Goal: Task Accomplishment & Management: Manage account settings

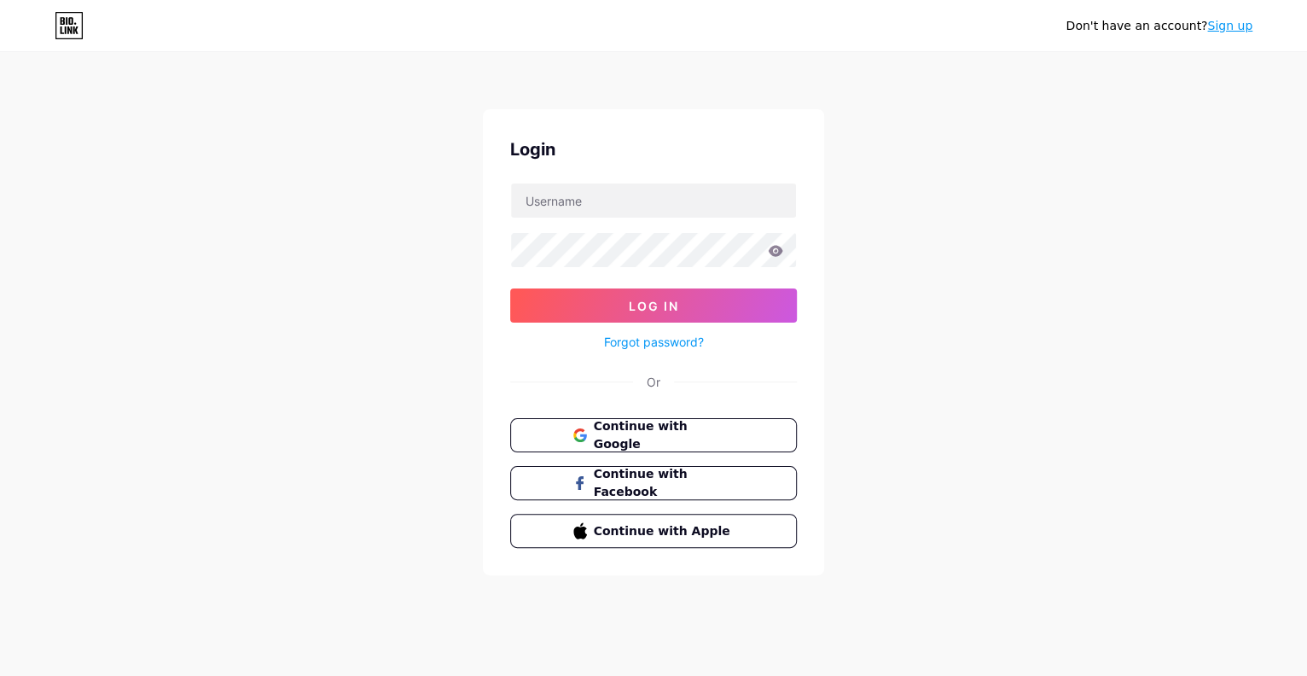
click at [615, 219] on form "Log In Forgot password?" at bounding box center [653, 268] width 287 height 170
click at [644, 200] on input "text" at bounding box center [653, 200] width 285 height 34
type input "[PERSON_NAME][EMAIL_ADDRESS][DOMAIN_NAME]"
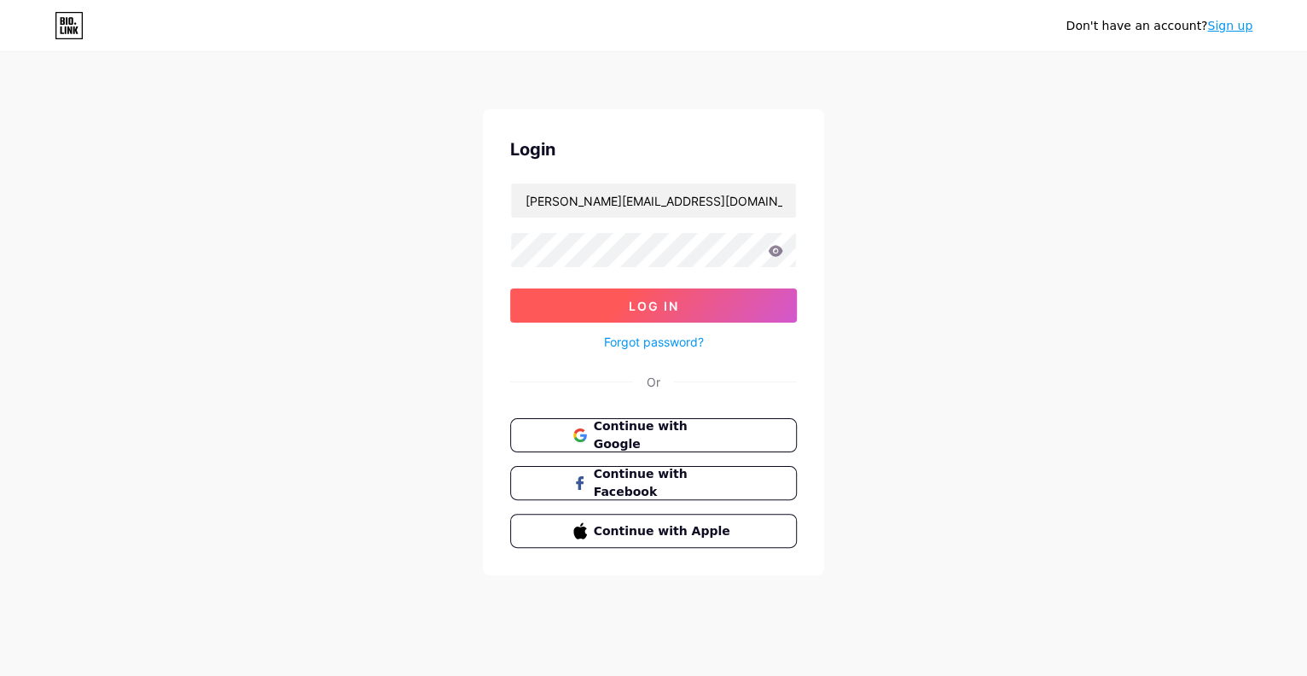
click at [635, 309] on span "Log In" at bounding box center [654, 306] width 50 height 14
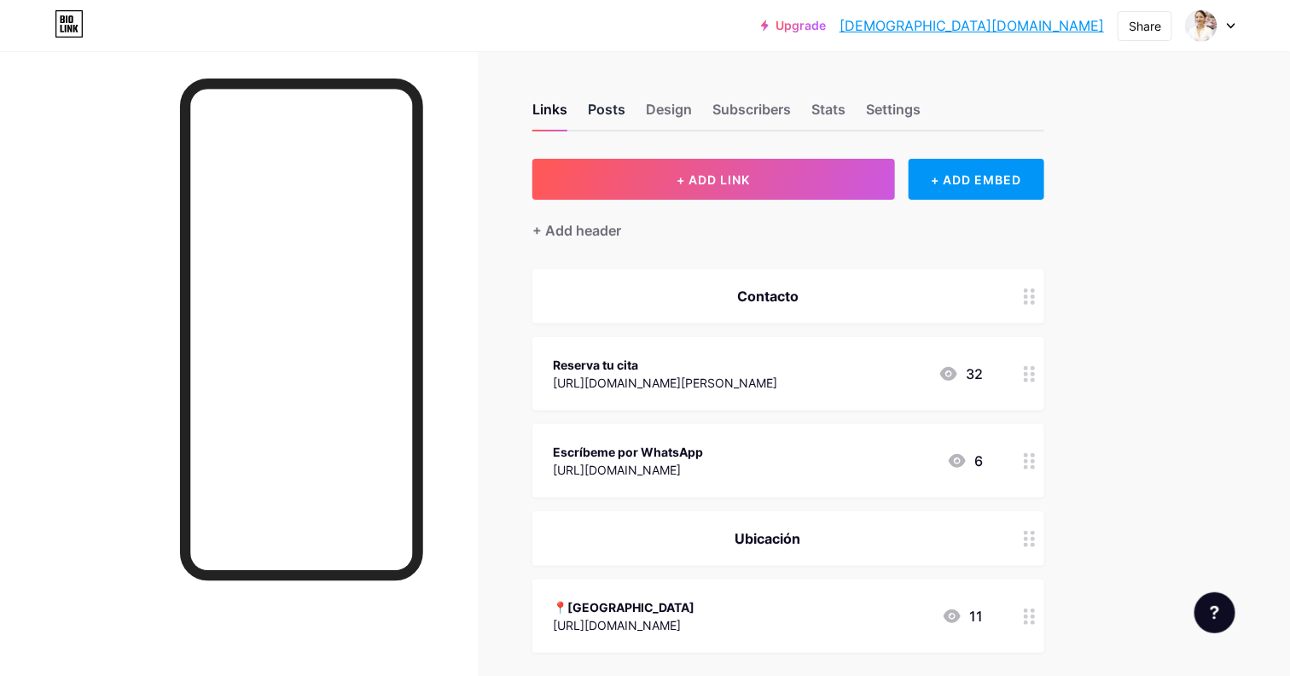
click at [602, 105] on div "Posts" at bounding box center [607, 114] width 38 height 31
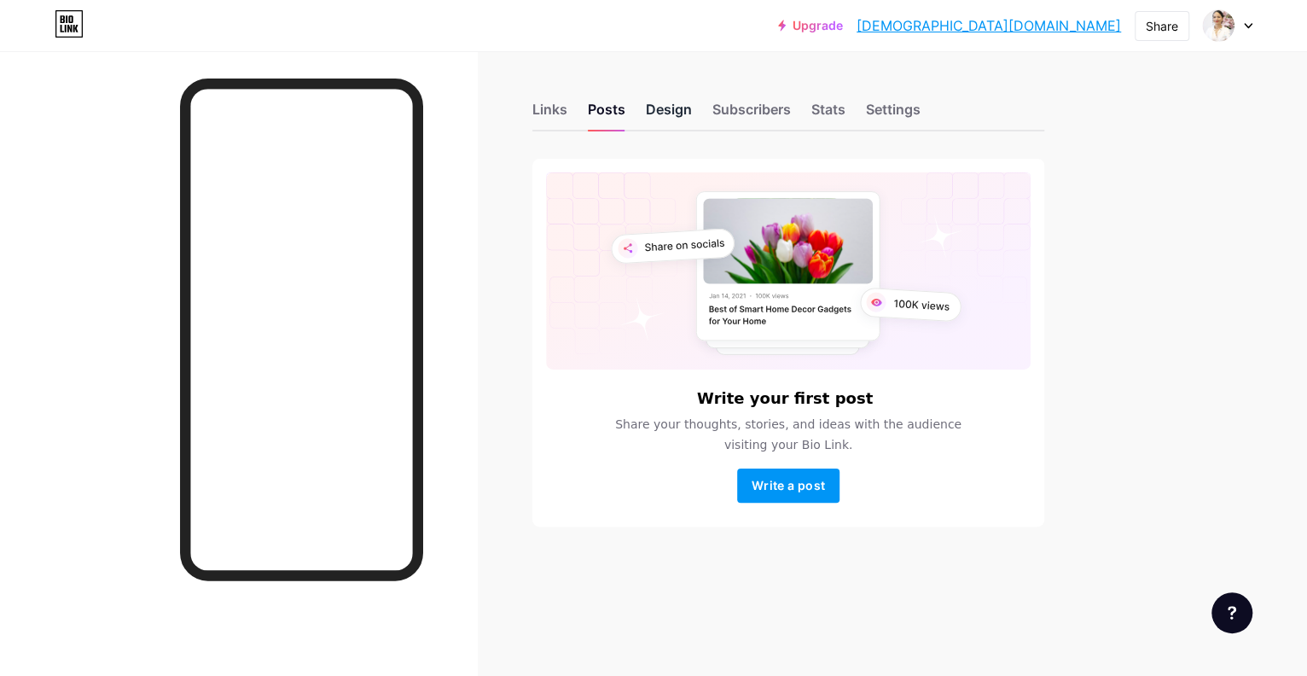
click at [674, 105] on div "Design" at bounding box center [669, 114] width 46 height 31
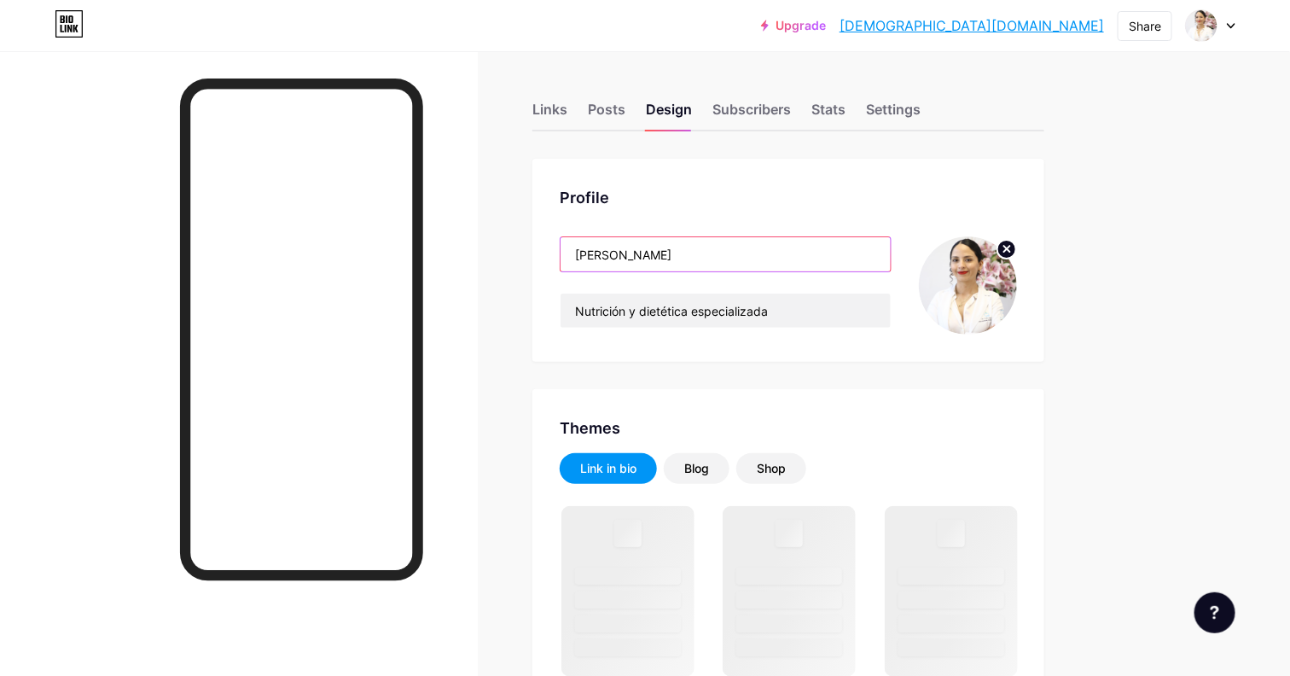
click at [566, 258] on input "[PERSON_NAME]" at bounding box center [725, 254] width 330 height 34
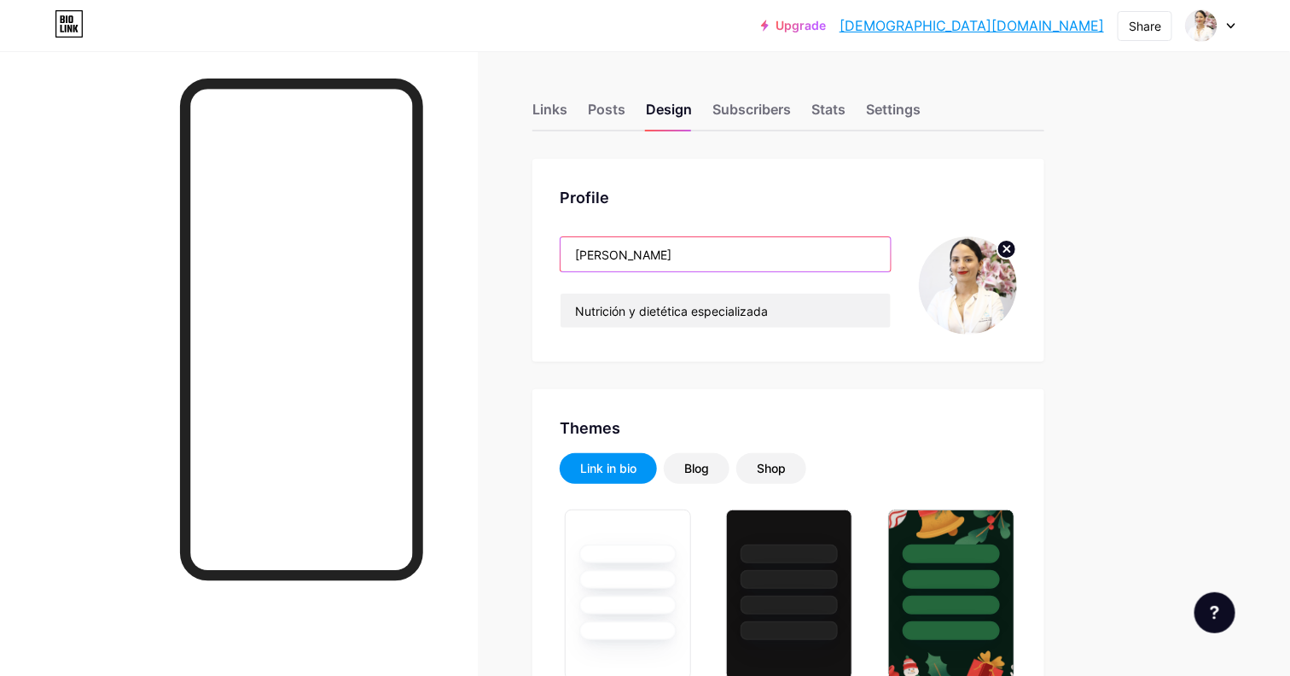
type input "#ffffff"
type input "#497e49"
type input "#000000"
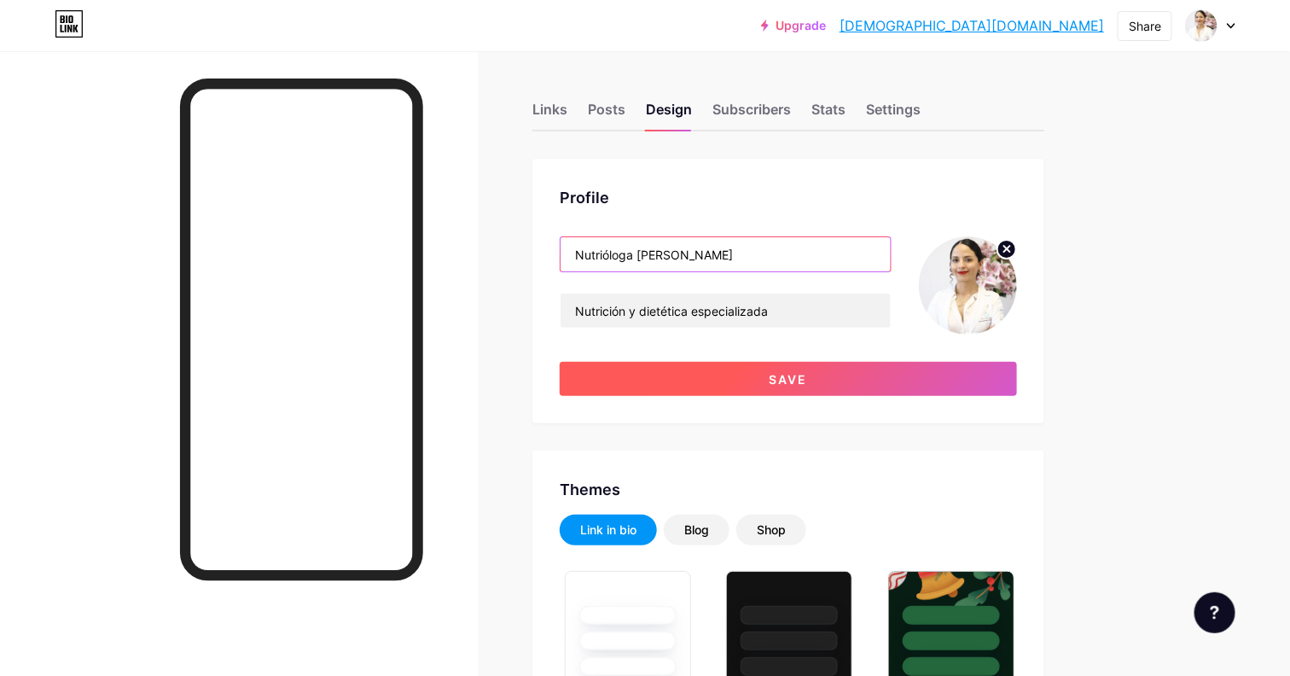
type input "Nutrióloga [PERSON_NAME]"
click at [754, 386] on button "Save" at bounding box center [788, 379] width 457 height 34
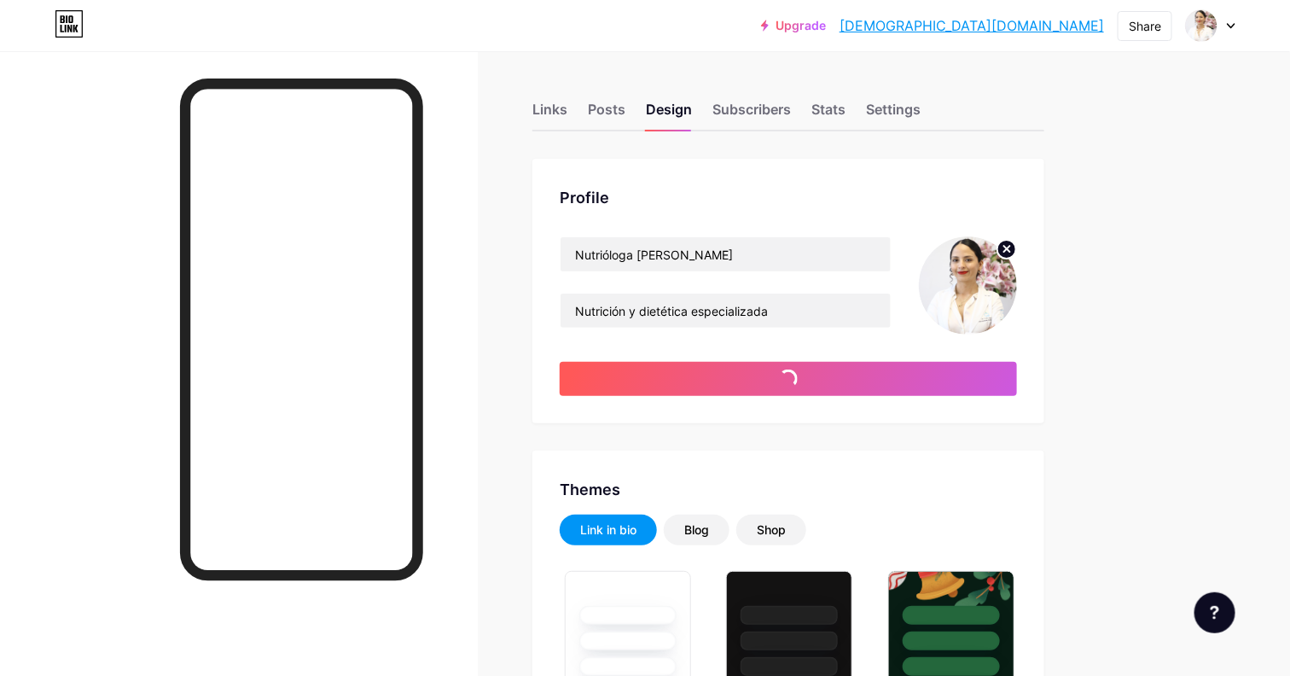
type input "#ffffff"
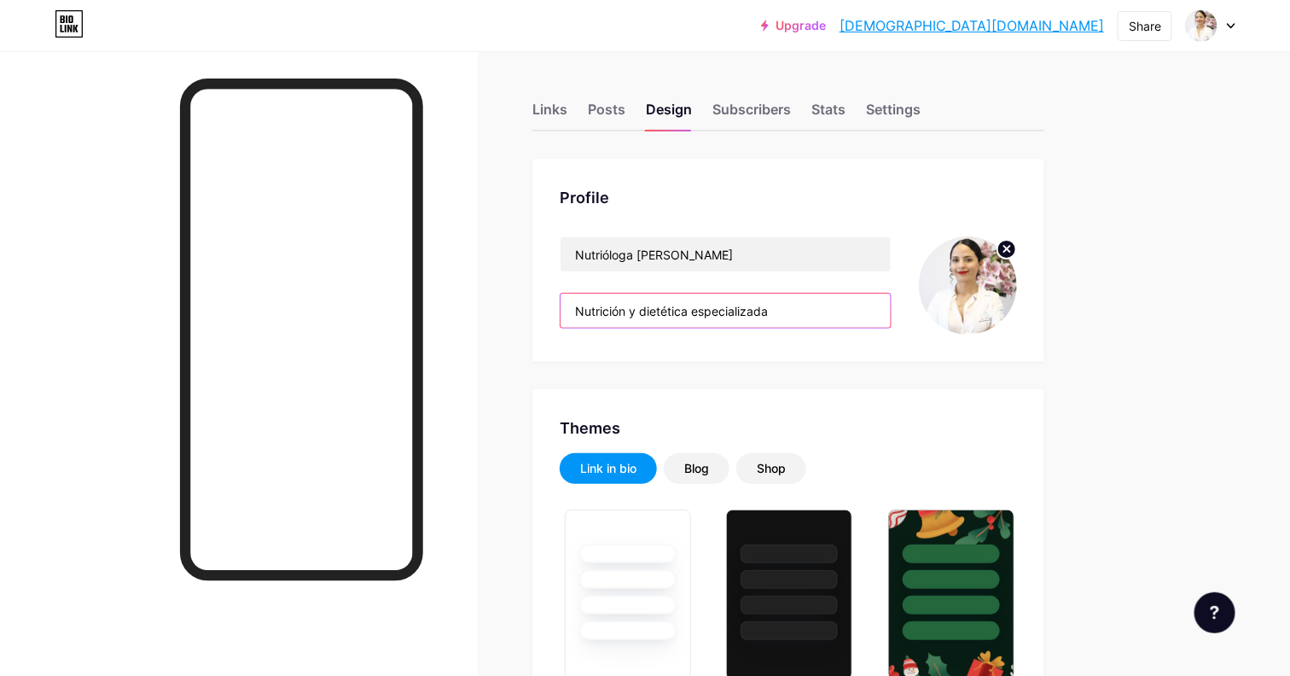
click at [739, 299] on input "Nutrición y dietética especializada" at bounding box center [725, 310] width 330 height 34
click at [771, 117] on div "Subscribers" at bounding box center [751, 114] width 78 height 31
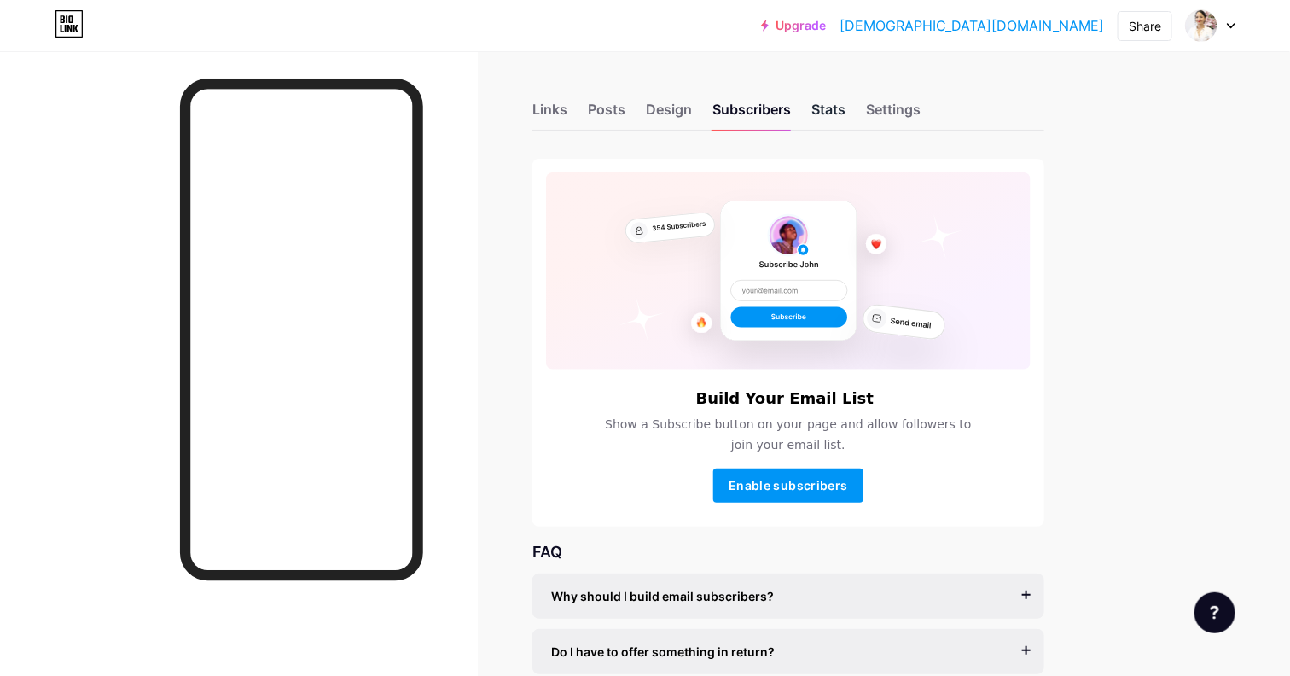
click at [842, 105] on div "Stats" at bounding box center [828, 114] width 34 height 31
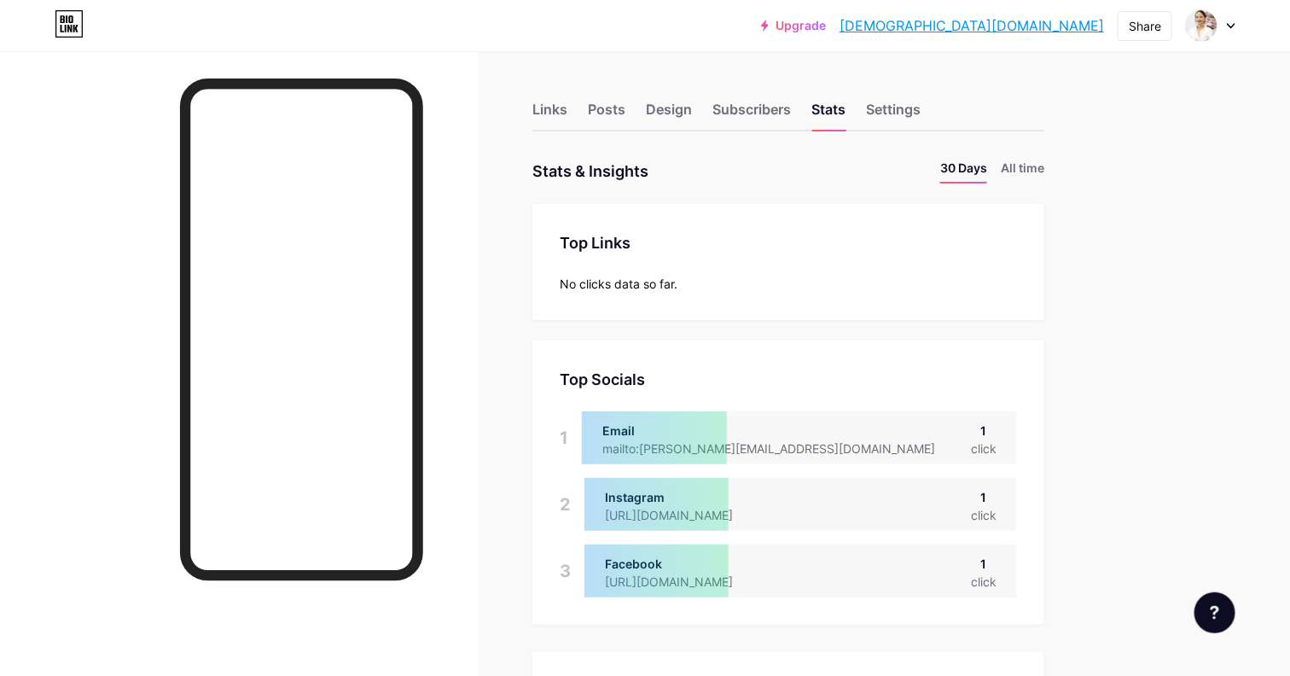
click at [455, 296] on div at bounding box center [239, 389] width 478 height 676
